Goal: Task Accomplishment & Management: Use online tool/utility

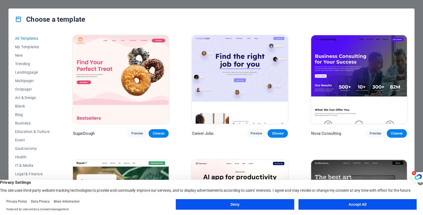
click at [275, 204] on button "Deny" at bounding box center [235, 204] width 118 height 11
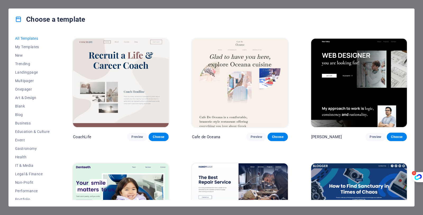
scroll to position [1862, 0]
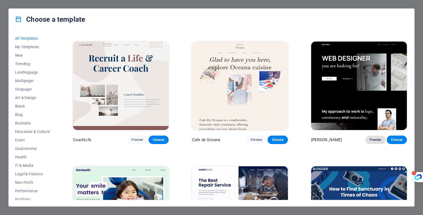
click at [375, 138] on span "Preview" at bounding box center [376, 140] width 12 height 4
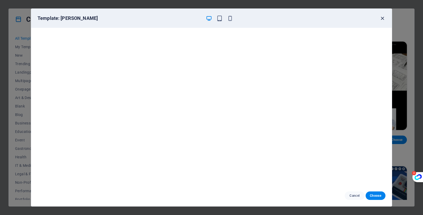
click at [384, 18] on icon "button" at bounding box center [383, 18] width 6 height 6
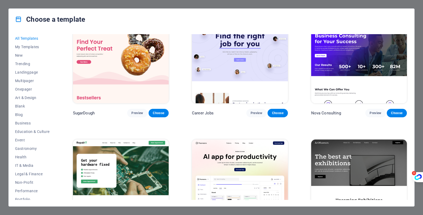
scroll to position [0, 0]
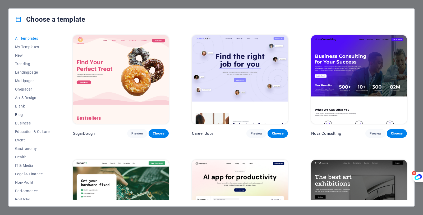
click at [20, 114] on span "Blog" at bounding box center [32, 114] width 35 height 4
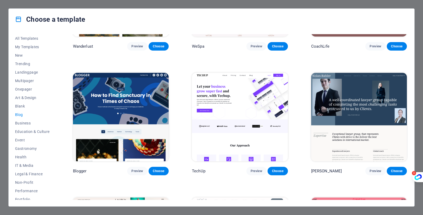
scroll to position [586, 0]
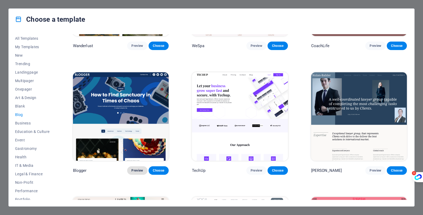
click at [141, 168] on span "Preview" at bounding box center [137, 170] width 12 height 4
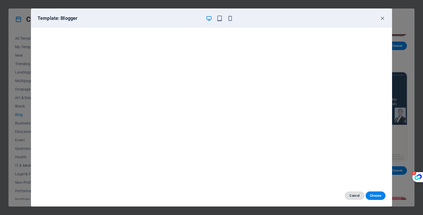
click at [353, 195] on span "Cancel" at bounding box center [354, 195] width 11 height 4
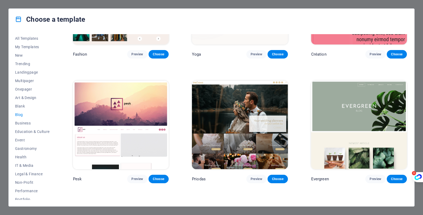
scroll to position [822, 0]
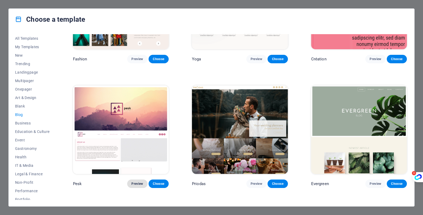
click at [134, 181] on span "Preview" at bounding box center [137, 183] width 12 height 4
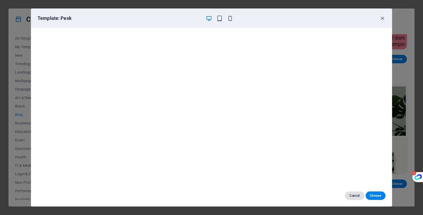
click at [352, 195] on span "Cancel" at bounding box center [354, 195] width 11 height 4
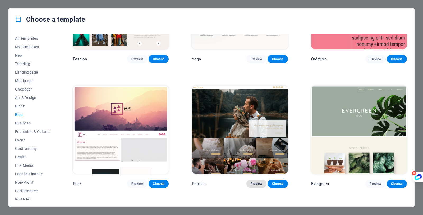
click at [257, 181] on span "Preview" at bounding box center [257, 183] width 12 height 4
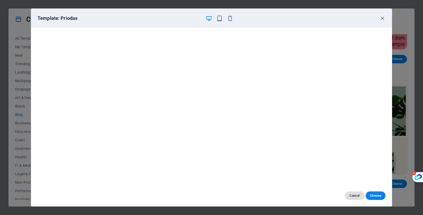
click at [356, 194] on span "Cancel" at bounding box center [354, 195] width 11 height 4
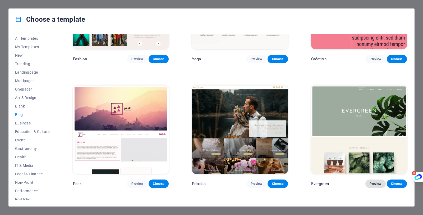
click at [375, 181] on span "Preview" at bounding box center [376, 183] width 12 height 4
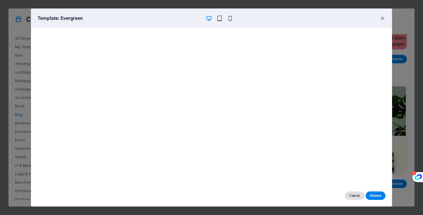
click at [356, 197] on span "Cancel" at bounding box center [354, 195] width 11 height 4
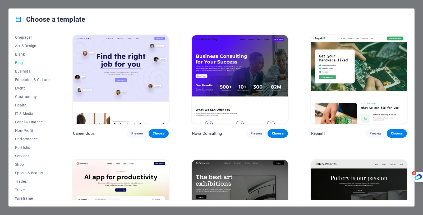
scroll to position [54, 0]
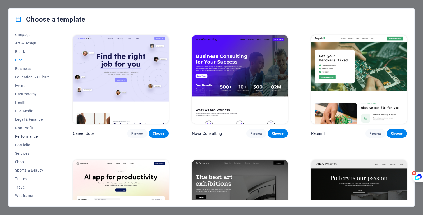
click at [33, 137] on span "Performance" at bounding box center [32, 136] width 35 height 4
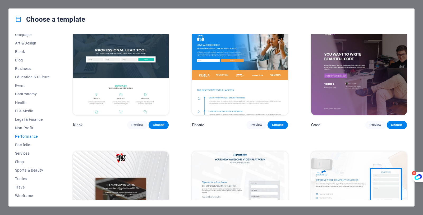
scroll to position [0, 0]
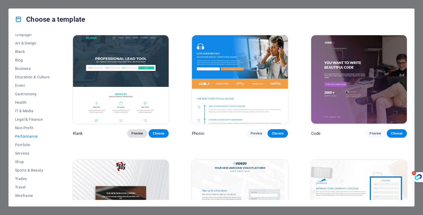
click at [138, 134] on span "Preview" at bounding box center [137, 133] width 12 height 4
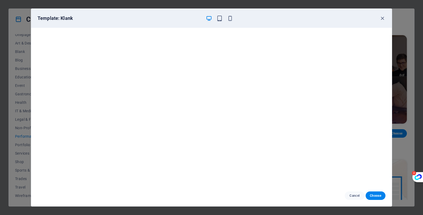
scroll to position [1, 0]
click at [355, 197] on span "Cancel" at bounding box center [354, 195] width 11 height 4
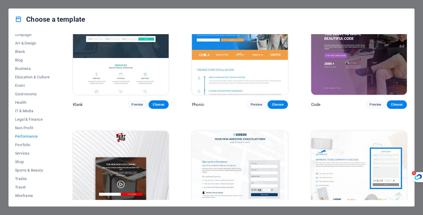
scroll to position [45, 0]
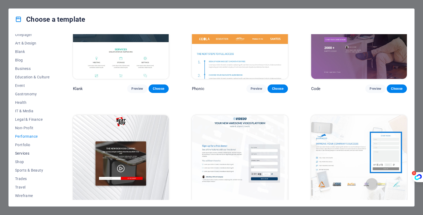
click at [22, 156] on button "Services" at bounding box center [32, 153] width 35 height 8
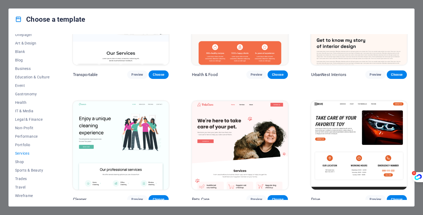
scroll to position [254, 0]
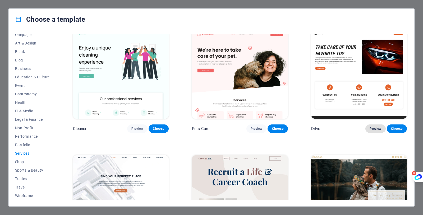
click at [374, 128] on span "Preview" at bounding box center [376, 128] width 12 height 4
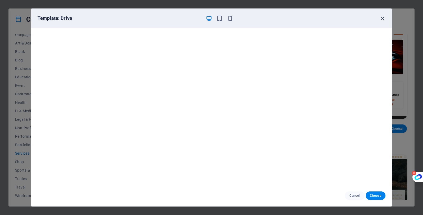
click at [384, 18] on icon "button" at bounding box center [383, 18] width 6 height 6
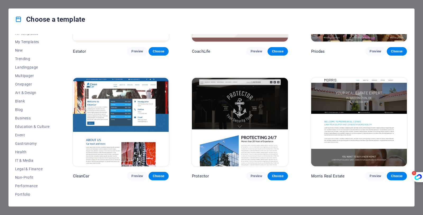
scroll to position [0, 0]
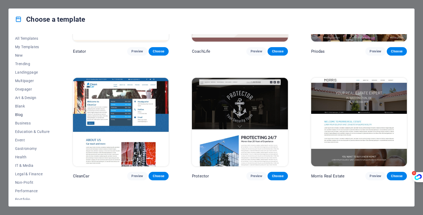
click at [21, 114] on span "Blog" at bounding box center [32, 114] width 35 height 4
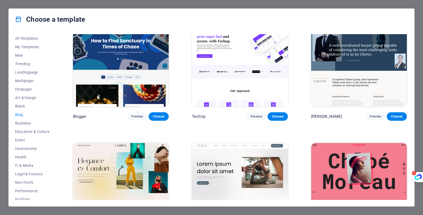
scroll to position [639, 0]
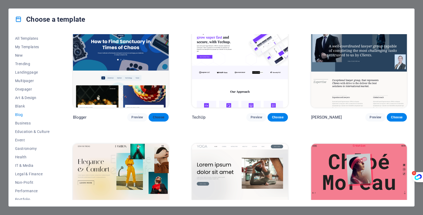
click at [157, 115] on span "Choose" at bounding box center [159, 117] width 12 height 4
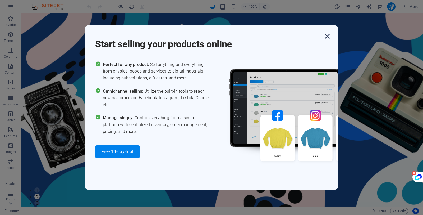
click at [329, 36] on icon "button" at bounding box center [328, 36] width 10 height 10
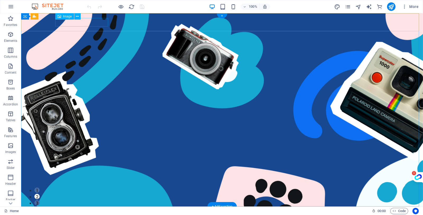
click at [91, 211] on figure at bounding box center [222, 215] width 330 height 8
click at [67, 211] on figure at bounding box center [222, 215] width 330 height 8
select select "px"
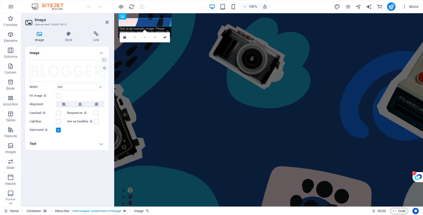
click at [71, 194] on div "Image Drag files here, click to choose files or select files from Files or our …" at bounding box center [66, 125] width 83 height 156
click at [158, 211] on figure at bounding box center [269, 215] width 301 height 8
click at [80, 176] on div "Image Drag files here, click to choose files or select files from Files or our …" at bounding box center [66, 125] width 83 height 156
click at [17, 9] on div "100% More" at bounding box center [211, 6] width 423 height 13
click at [11, 7] on icon "button" at bounding box center [11, 6] width 6 height 6
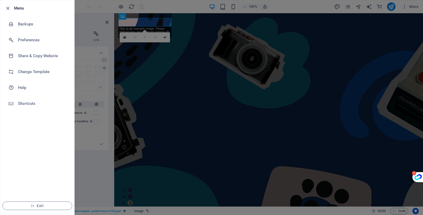
click at [95, 5] on div at bounding box center [211, 107] width 423 height 215
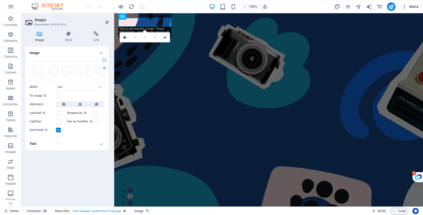
click at [415, 6] on span "More" at bounding box center [410, 6] width 17 height 5
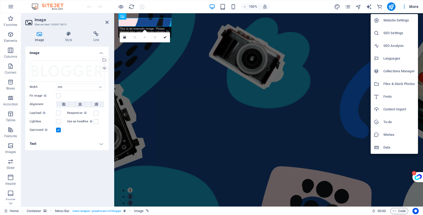
click at [11, 204] on div at bounding box center [211, 107] width 423 height 215
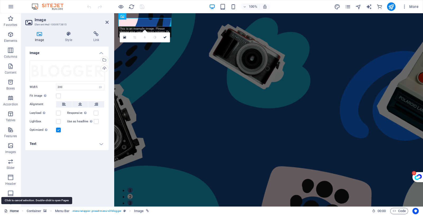
click at [12, 211] on link "Home" at bounding box center [11, 211] width 15 height 6
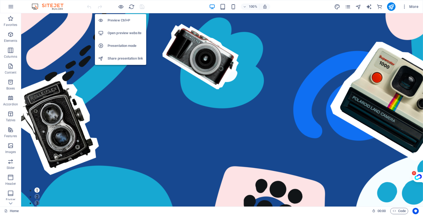
click at [122, 20] on h6 "Preview Ctrl+P" at bounding box center [125, 20] width 35 height 6
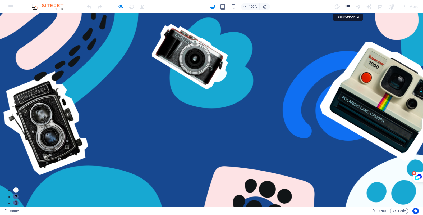
click at [347, 7] on icon "pages" at bounding box center [348, 7] width 6 height 6
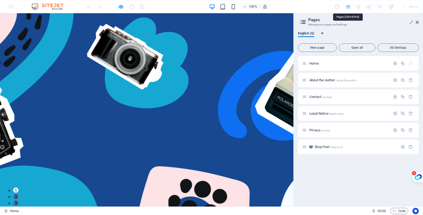
click at [347, 7] on icon "pages" at bounding box center [348, 7] width 6 height 6
click at [419, 20] on aside "Pages Manage your pages and settings English (6) New page Open all All Settings…" at bounding box center [359, 109] width 130 height 193
click at [417, 21] on icon at bounding box center [417, 22] width 3 height 4
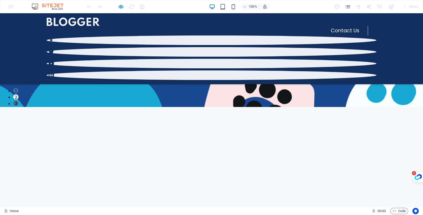
scroll to position [87, 0]
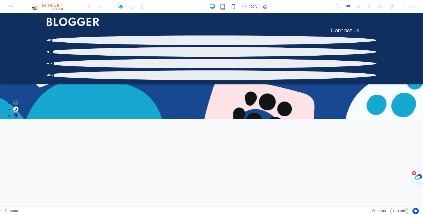
click at [52, 6] on img at bounding box center [50, 6] width 40 height 6
click at [36, 8] on img at bounding box center [50, 6] width 40 height 6
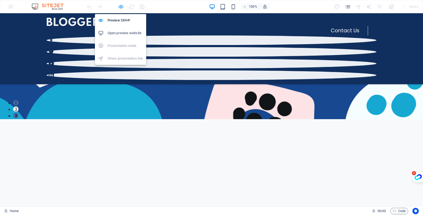
click at [122, 7] on icon "button" at bounding box center [121, 7] width 6 height 6
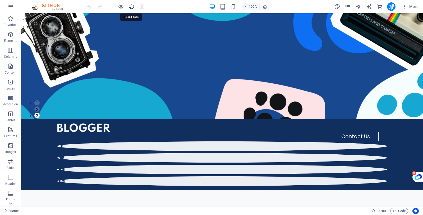
click at [130, 7] on icon "reload" at bounding box center [132, 7] width 6 height 6
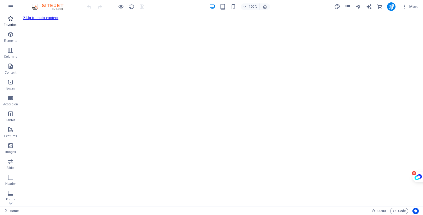
scroll to position [0, 0]
click at [12, 21] on icon "button" at bounding box center [10, 18] width 6 height 6
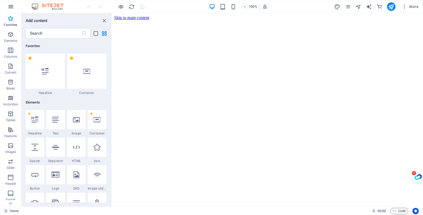
click at [11, 8] on icon "button" at bounding box center [11, 6] width 6 height 6
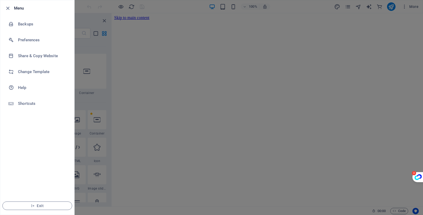
click at [14, 7] on h6 "Menu" at bounding box center [42, 8] width 56 height 6
click at [33, 40] on h6 "Preferences" at bounding box center [42, 40] width 49 height 6
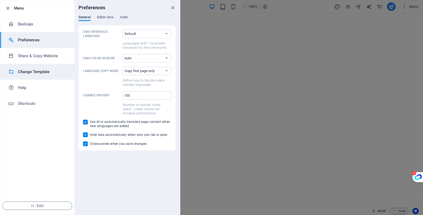
click at [45, 71] on h6 "Change Template" at bounding box center [42, 72] width 49 height 6
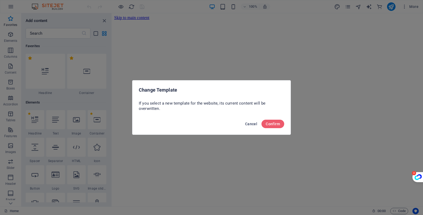
drag, startPoint x: 251, startPoint y: 122, endPoint x: 139, endPoint y: 109, distance: 112.7
click at [252, 122] on span "Cancel" at bounding box center [251, 124] width 12 height 4
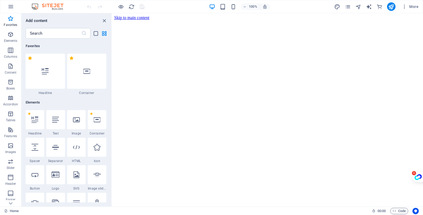
click at [61, 7] on img at bounding box center [50, 6] width 40 height 6
click at [8, 7] on icon "button" at bounding box center [11, 6] width 6 height 6
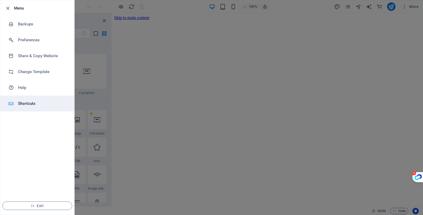
click at [41, 106] on h6 "Shortcuts" at bounding box center [42, 103] width 49 height 6
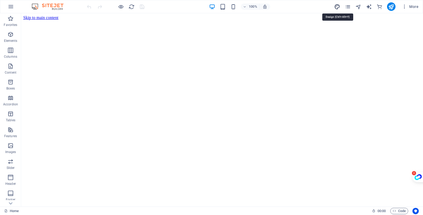
click at [336, 7] on icon "design" at bounding box center [337, 7] width 6 height 6
select select "px"
select select "400"
select select "px"
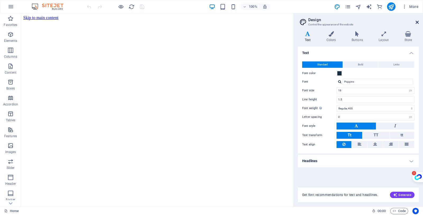
click at [418, 22] on icon at bounding box center [417, 22] width 3 height 4
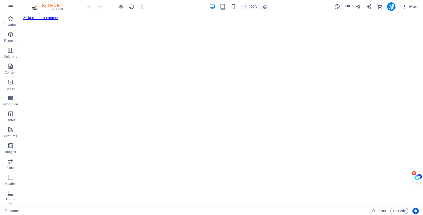
click at [405, 6] on icon "button" at bounding box center [404, 6] width 5 height 5
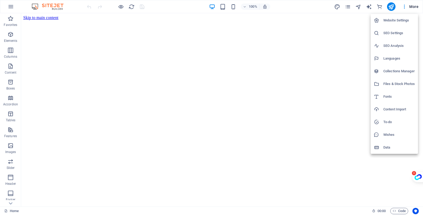
click at [403, 20] on h6 "Website Settings" at bounding box center [399, 20] width 31 height 6
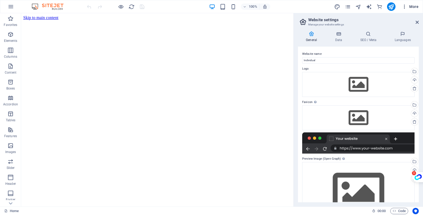
click at [406, 8] on icon "button" at bounding box center [404, 6] width 5 height 5
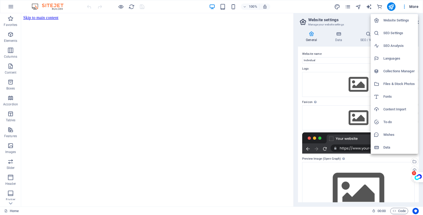
click at [402, 33] on h6 "SEO Settings" at bounding box center [399, 33] width 31 height 6
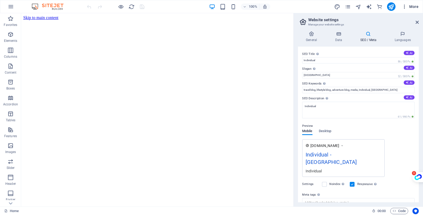
click at [406, 9] on icon "button" at bounding box center [404, 6] width 5 height 5
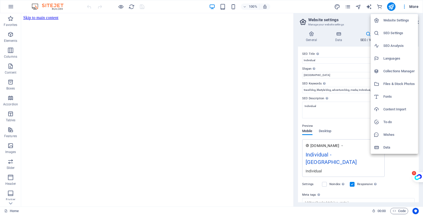
click at [404, 47] on h6 "SEO Analysis" at bounding box center [399, 46] width 31 height 6
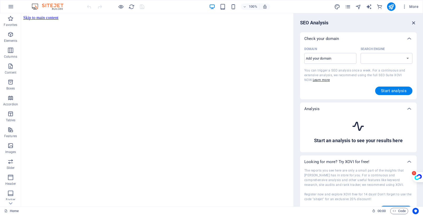
select select "google.com"
click at [413, 24] on icon "button" at bounding box center [414, 23] width 6 height 6
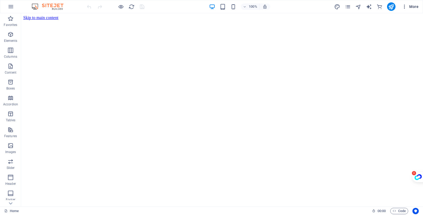
click at [406, 10] on button "More" at bounding box center [410, 6] width 21 height 8
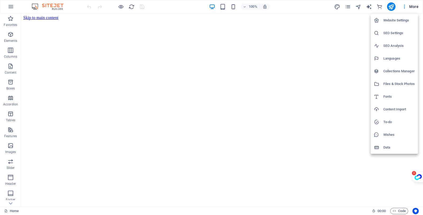
click at [395, 17] on h6 "Website Settings" at bounding box center [399, 20] width 31 height 6
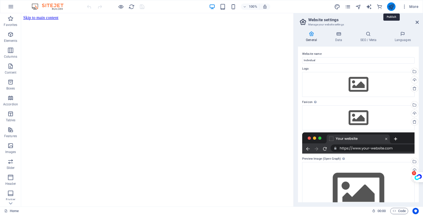
click at [393, 7] on icon "publish" at bounding box center [391, 7] width 6 height 6
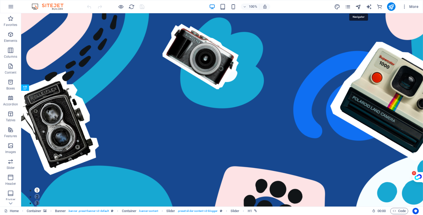
click at [360, 7] on icon "navigator" at bounding box center [359, 7] width 6 height 6
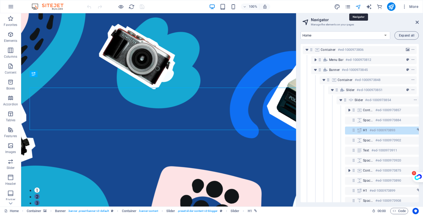
scroll to position [10, 10]
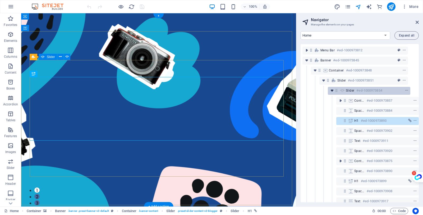
click at [330, 90] on icon "toggle-expand" at bounding box center [332, 90] width 5 height 5
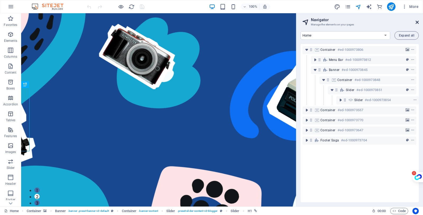
click at [417, 21] on icon at bounding box center [417, 22] width 3 height 4
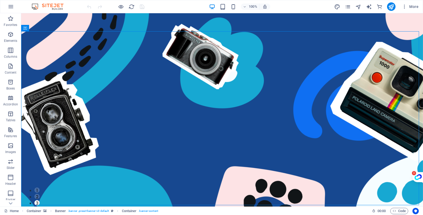
click at [359, 212] on div "Home Container Banner . banner .preset-banner-v3-default Container . banner-con…" at bounding box center [186, 211] width 364 height 6
